Goal: Information Seeking & Learning: Find specific fact

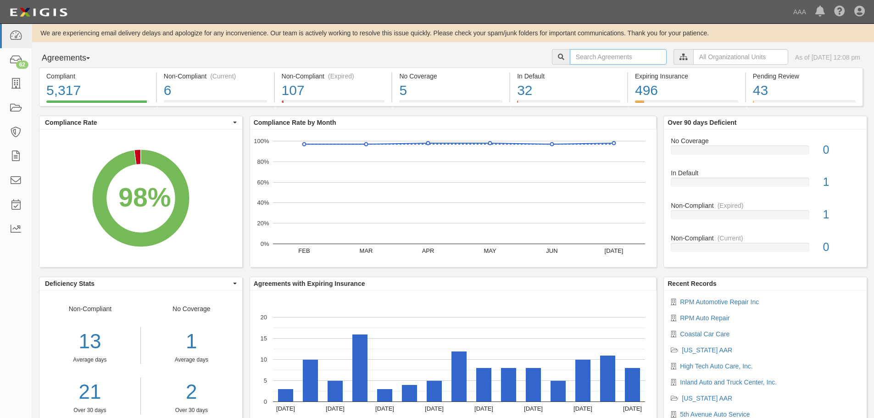
click at [631, 56] on input "text" at bounding box center [618, 57] width 97 height 16
type input "north county automotive"
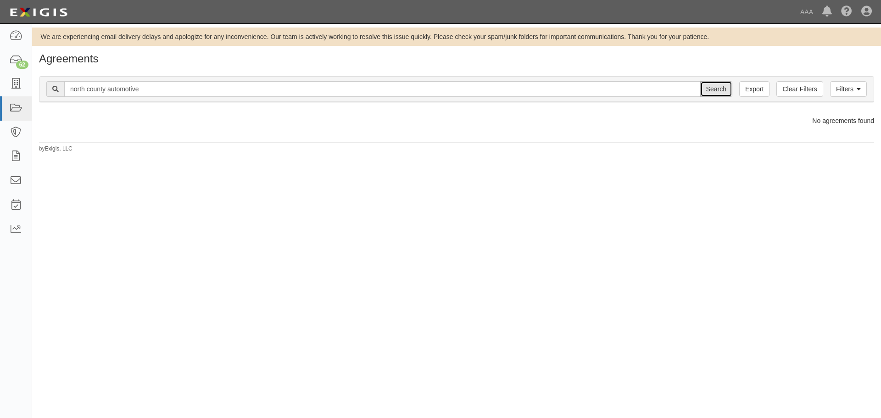
click at [717, 91] on input "Search" at bounding box center [716, 89] width 32 height 16
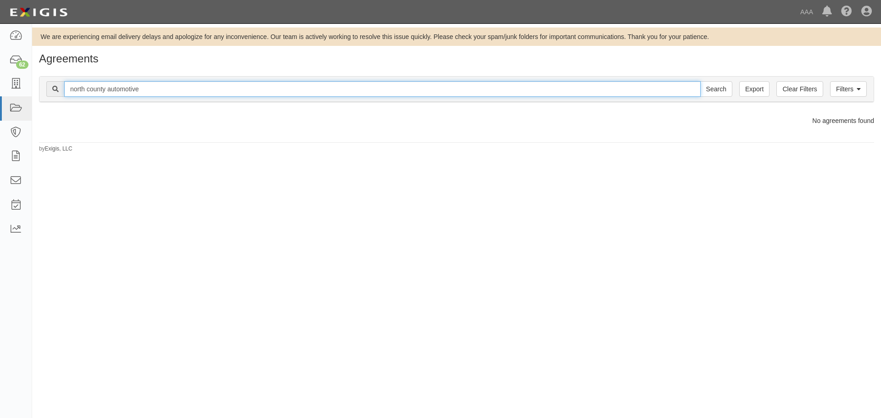
click at [152, 91] on input "north county automotive" at bounding box center [382, 89] width 636 height 16
type input "[GEOGRAPHIC_DATA]"
click at [700, 81] on input "Search" at bounding box center [716, 89] width 32 height 16
